Goal: Navigation & Orientation: Go to known website

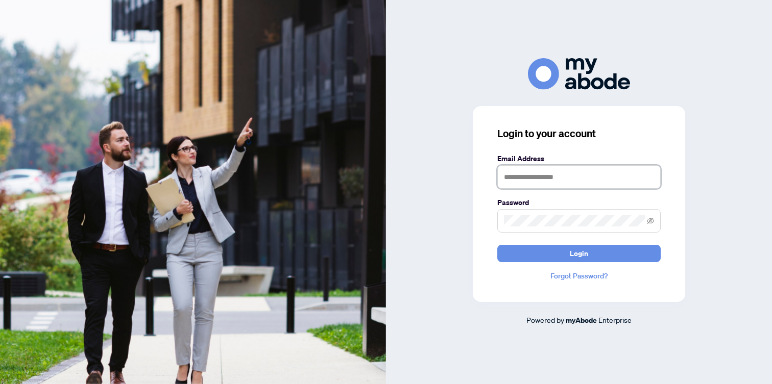
click at [581, 176] on input "text" at bounding box center [578, 176] width 163 height 23
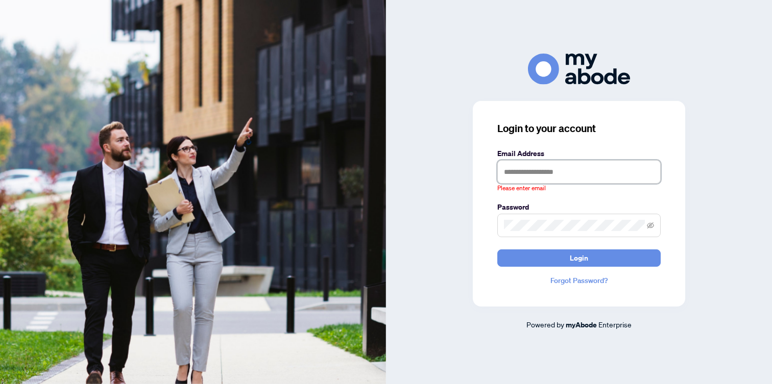
type input "**********"
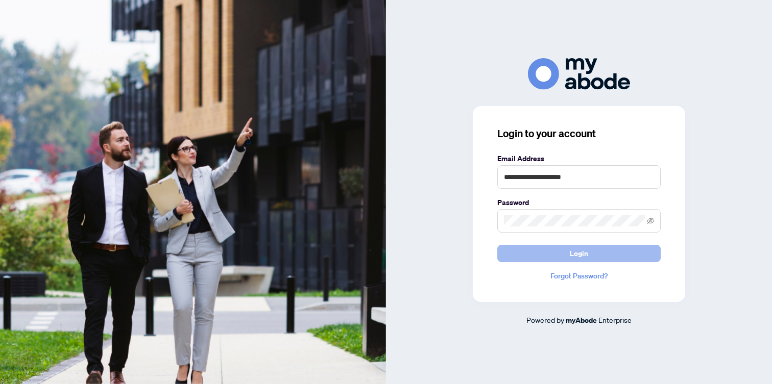
click at [575, 254] on span "Login" at bounding box center [578, 253] width 18 height 16
